Goal: Information Seeking & Learning: Check status

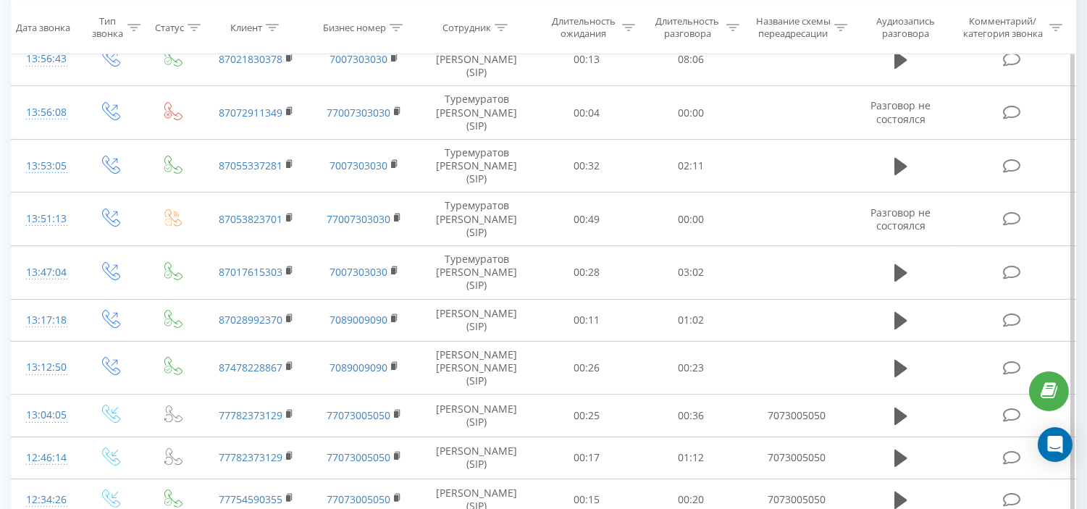
scroll to position [724, 0]
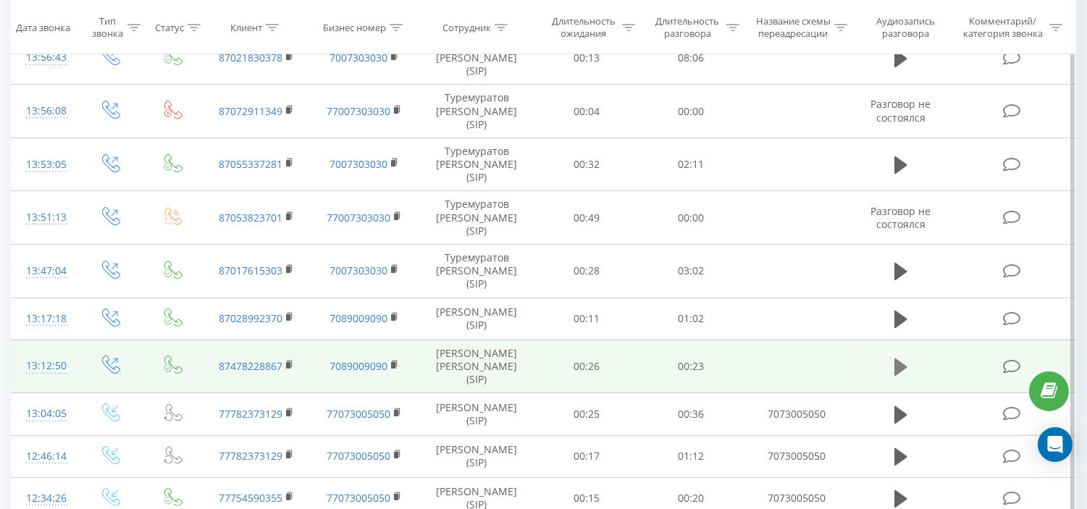
click at [903, 361] on icon at bounding box center [900, 366] width 13 height 17
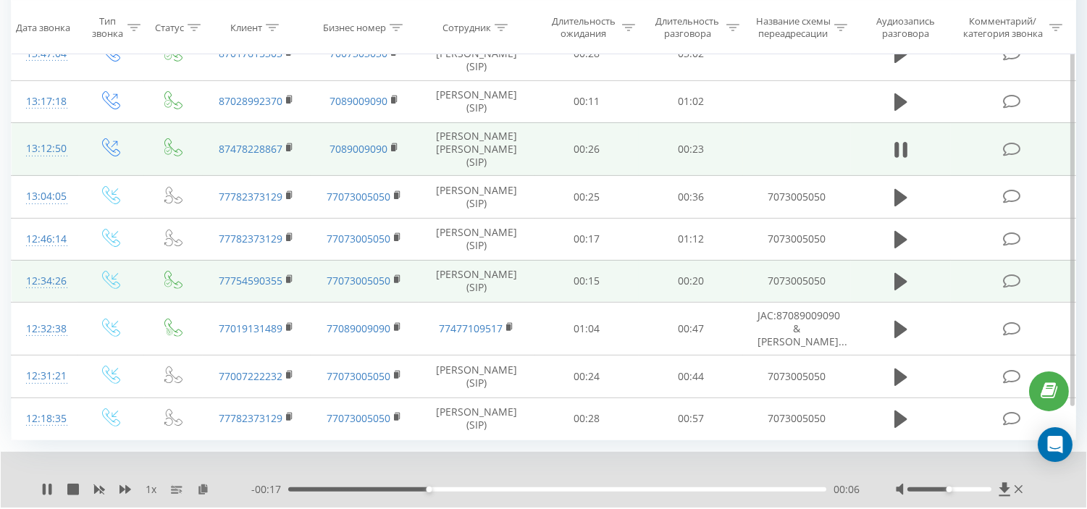
scroll to position [961, 0]
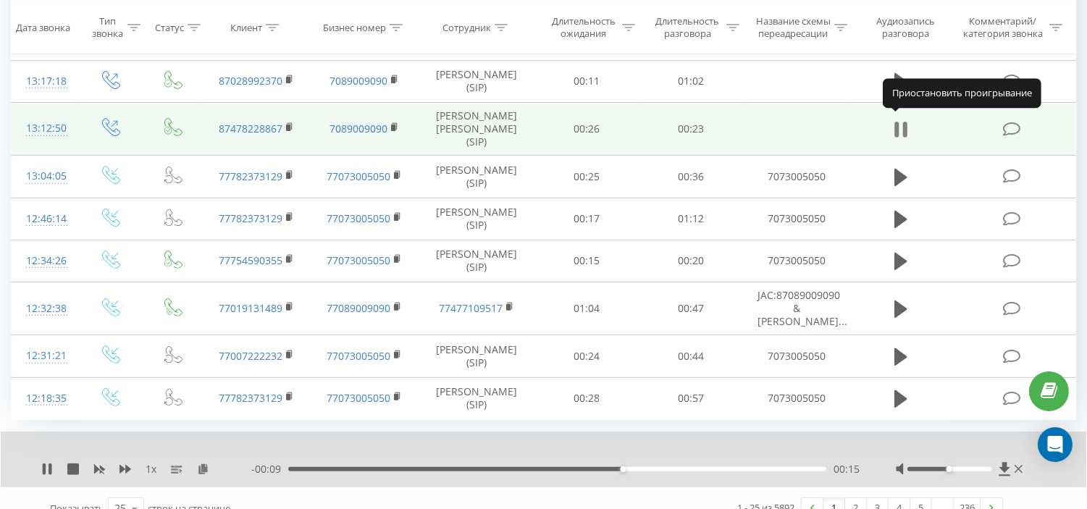
click at [902, 126] on icon at bounding box center [900, 129] width 13 height 20
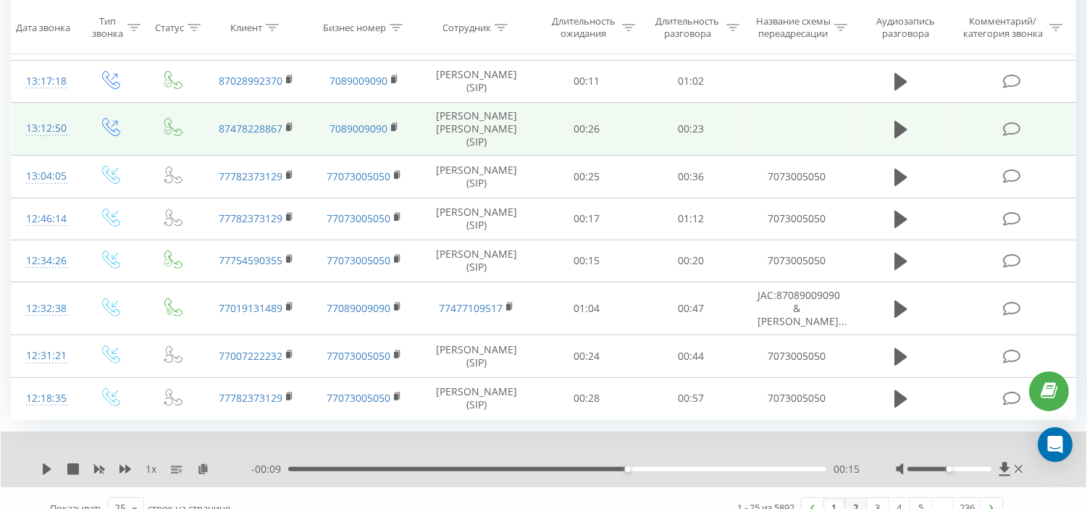
click at [858, 498] on link "2" at bounding box center [856, 508] width 22 height 20
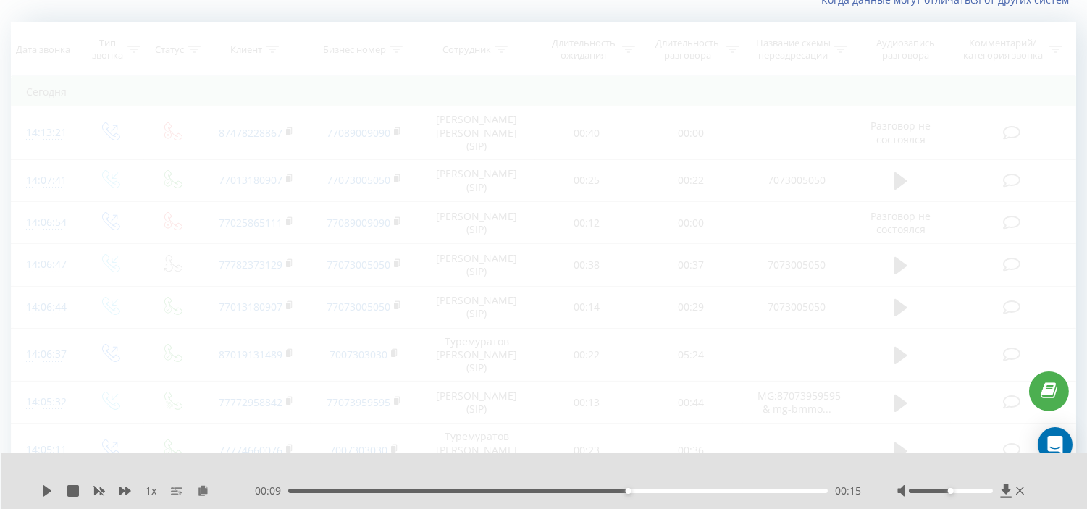
scroll to position [96, 0]
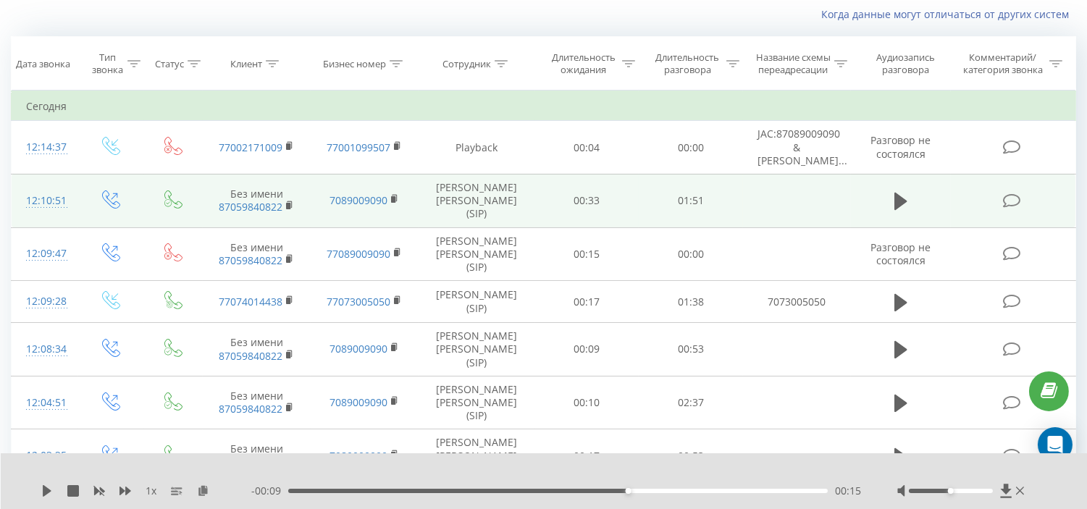
click at [880, 193] on td at bounding box center [901, 201] width 100 height 54
click at [901, 195] on icon at bounding box center [900, 201] width 13 height 17
click at [321, 491] on div "- 01:48 00:02 00:02" at bounding box center [556, 491] width 610 height 14
click at [317, 495] on div "- 01:48 00:02 00:02" at bounding box center [556, 491] width 610 height 14
click at [320, 491] on div "00:06" at bounding box center [557, 491] width 539 height 4
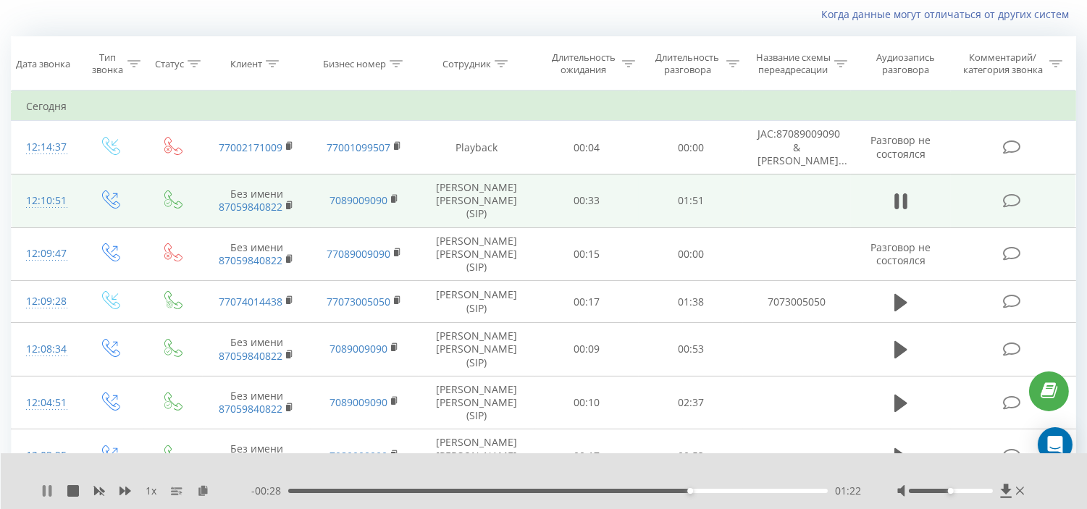
click at [51, 489] on icon at bounding box center [50, 491] width 3 height 12
click at [625, 489] on div "01:09" at bounding box center [557, 491] width 539 height 4
click at [38, 488] on div "1 x - 00:41 01:09 01:09" at bounding box center [544, 481] width 1087 height 56
click at [42, 488] on icon at bounding box center [47, 491] width 12 height 12
click at [623, 489] on div "01:08" at bounding box center [557, 491] width 539 height 4
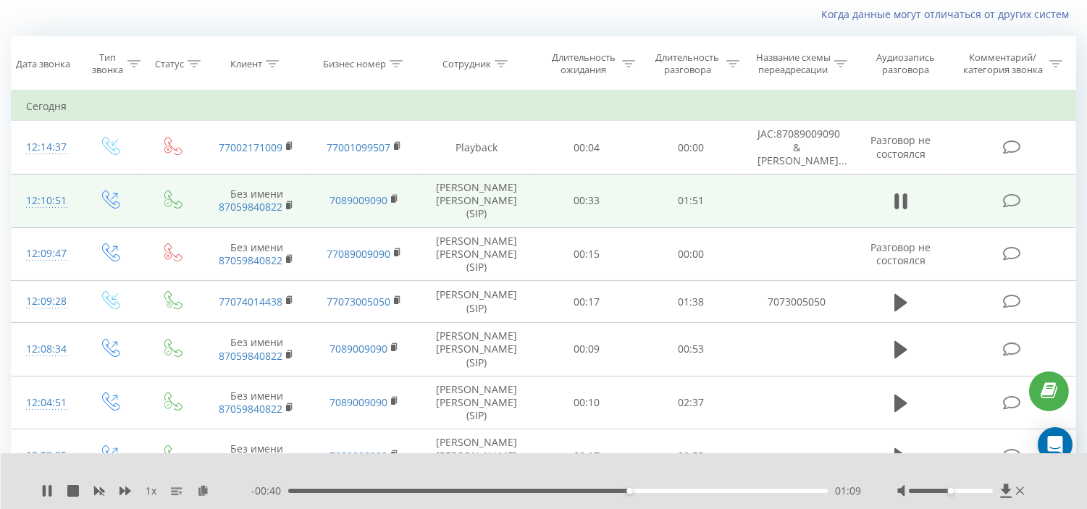
click at [616, 489] on div "01:09" at bounding box center [557, 491] width 539 height 4
click at [662, 490] on div "01:21" at bounding box center [557, 491] width 539 height 4
drag, startPoint x: 662, startPoint y: 489, endPoint x: 630, endPoint y: 490, distance: 32.6
click at [630, 490] on div "01:10" at bounding box center [557, 491] width 539 height 4
click at [52, 489] on icon at bounding box center [47, 491] width 12 height 12
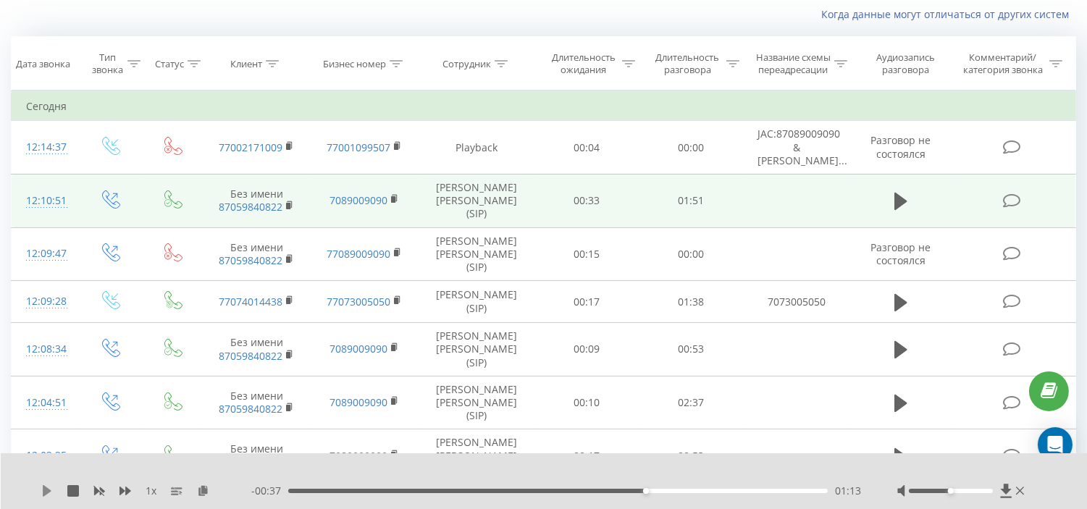
click at [41, 489] on icon at bounding box center [47, 491] width 12 height 12
click at [639, 491] on div "01:11" at bounding box center [557, 491] width 539 height 4
click at [620, 491] on div "01:08" at bounding box center [557, 491] width 539 height 4
click at [46, 489] on icon at bounding box center [47, 491] width 12 height 12
click at [42, 487] on icon at bounding box center [47, 491] width 12 height 12
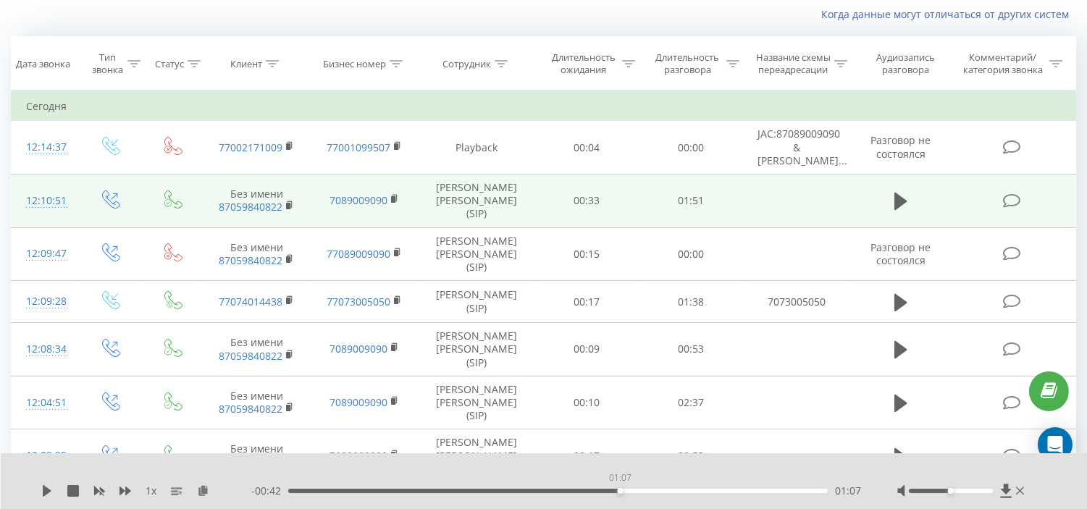
click at [618, 490] on div "01:07" at bounding box center [557, 491] width 539 height 4
click at [762, 489] on div "01:07" at bounding box center [557, 491] width 539 height 4
click at [49, 487] on icon at bounding box center [47, 491] width 12 height 12
click at [758, 493] on div "00:00 01:50 01:50" at bounding box center [556, 491] width 610 height 14
drag, startPoint x: 757, startPoint y: 490, endPoint x: 604, endPoint y: 493, distance: 153.5
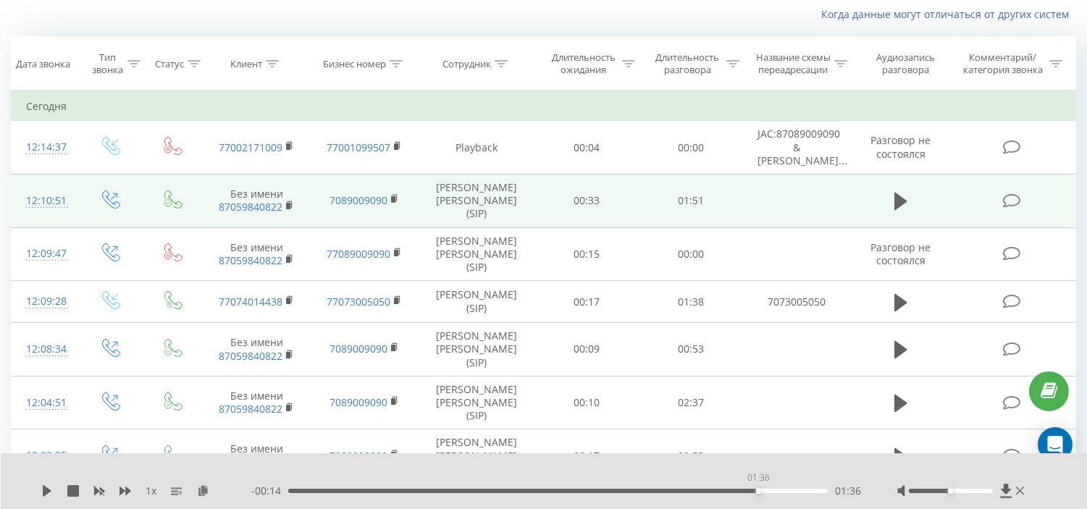
click at [756, 489] on div "01:36" at bounding box center [557, 491] width 539 height 4
click at [49, 488] on icon at bounding box center [47, 491] width 12 height 12
click at [666, 487] on div "00:00 01:50 01:50" at bounding box center [556, 491] width 610 height 14
